Goal: Transaction & Acquisition: Purchase product/service

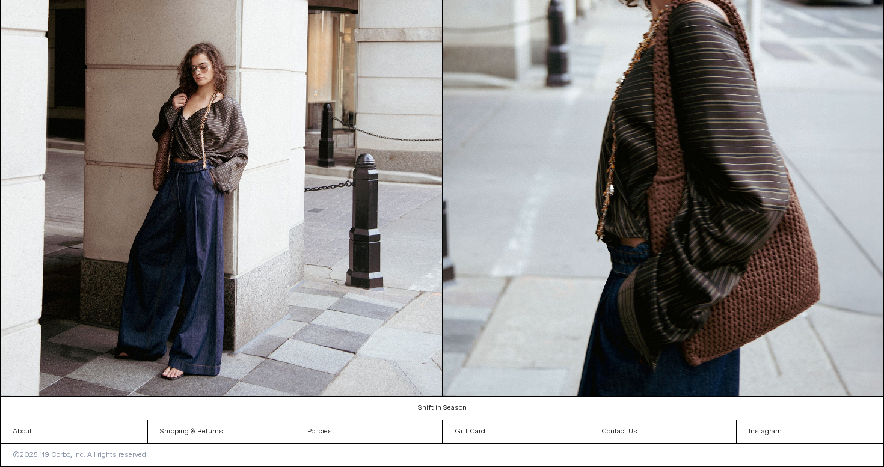
scroll to position [1320, 0]
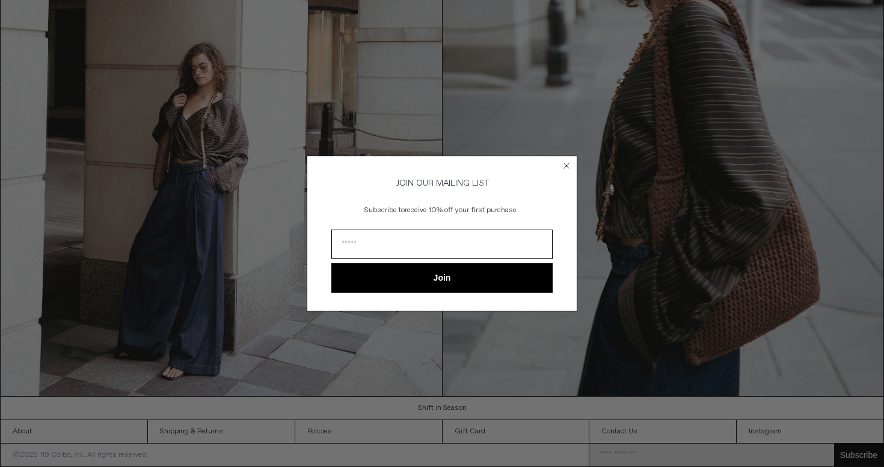
click at [566, 165] on circle "Close dialog" at bounding box center [566, 166] width 11 height 11
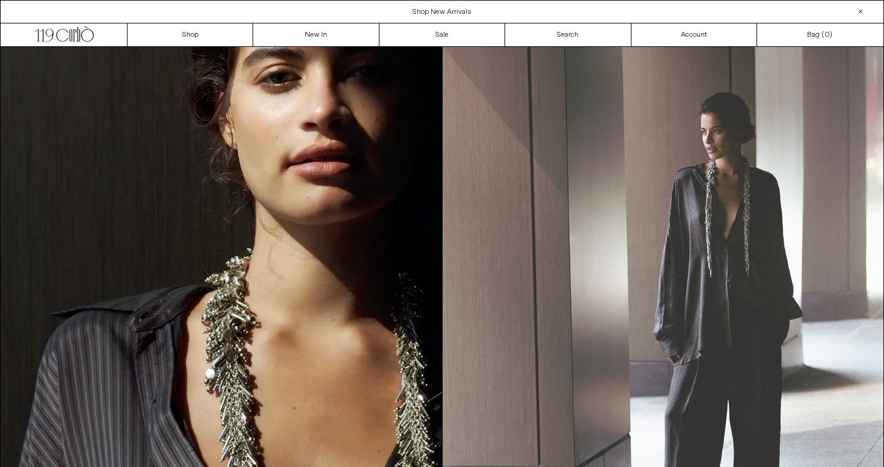
scroll to position [0, 0]
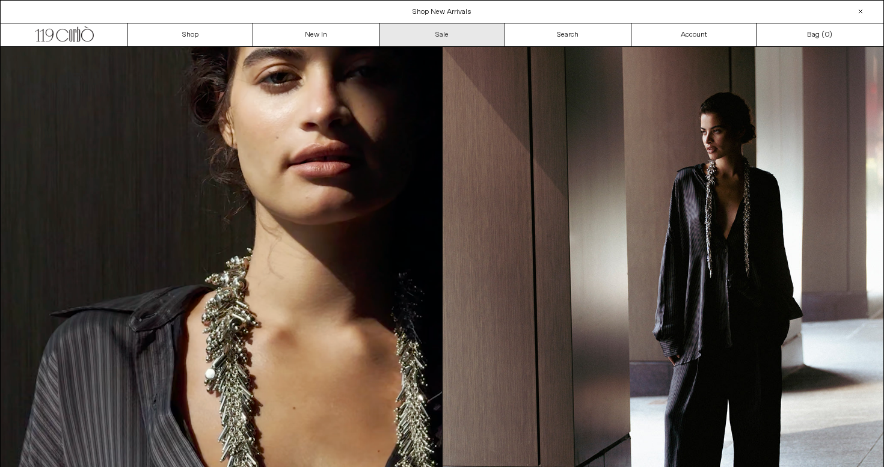
click at [415, 36] on link "Sale" at bounding box center [443, 34] width 126 height 23
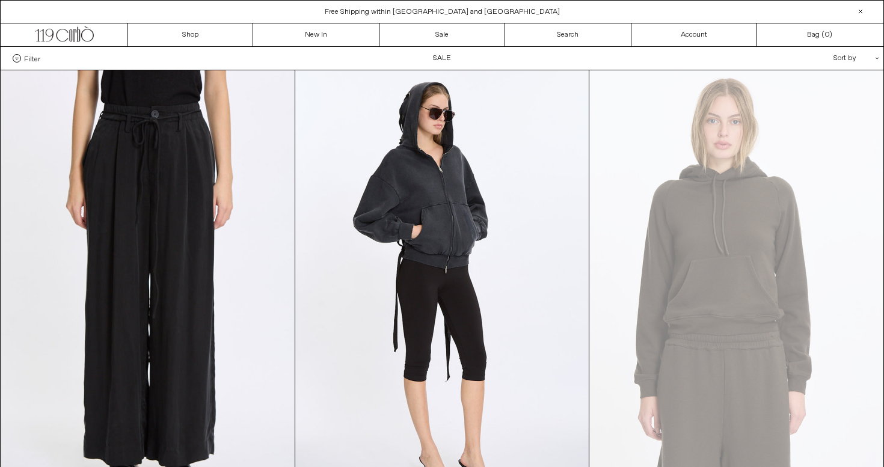
click at [837, 58] on div "Sort by .cls-1{fill:#231f20}" at bounding box center [817, 58] width 108 height 23
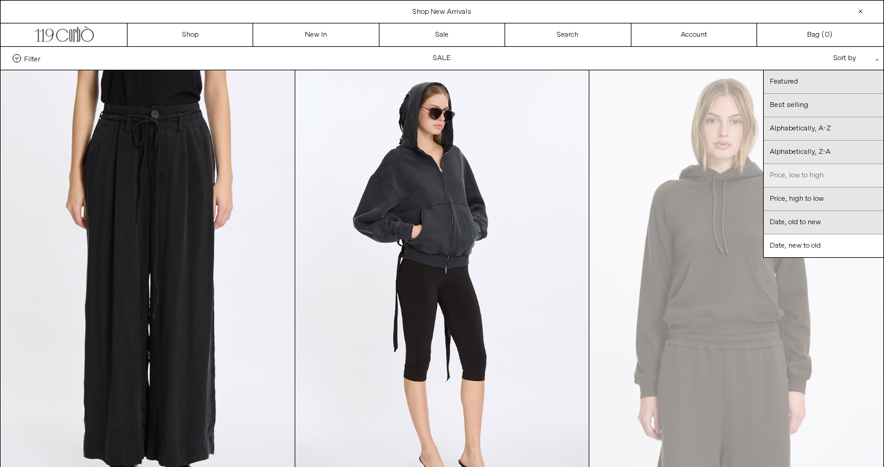
click at [803, 178] on link "Price, low to high" at bounding box center [824, 175] width 120 height 23
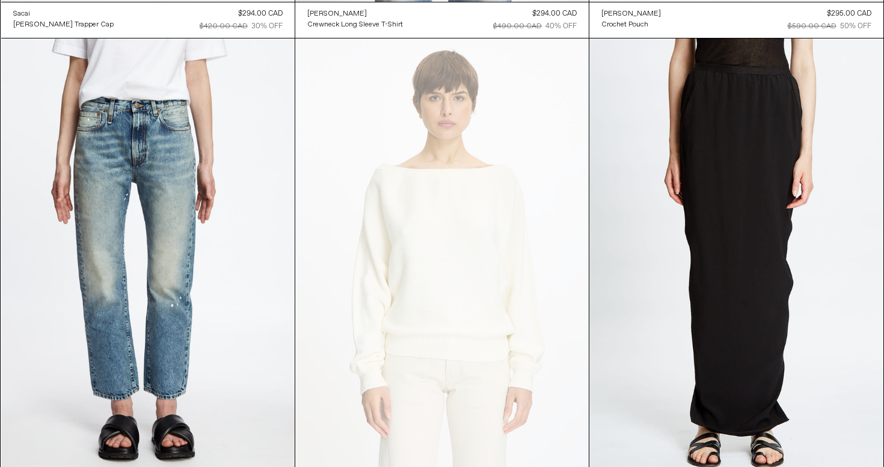
scroll to position [8225, 0]
